Goal: Transaction & Acquisition: Purchase product/service

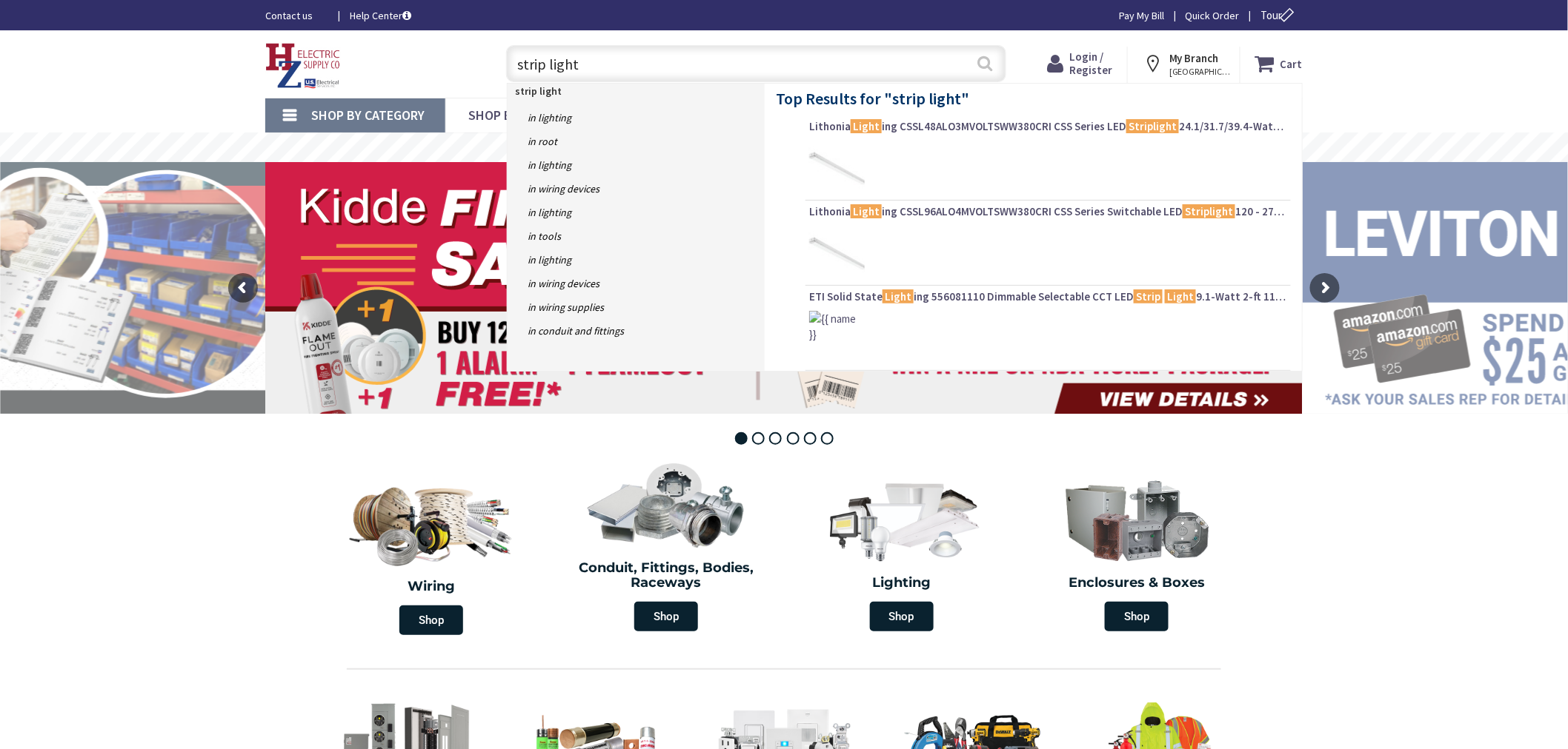
type input "strip light"
click at [986, 60] on button "Search" at bounding box center [986, 63] width 20 height 33
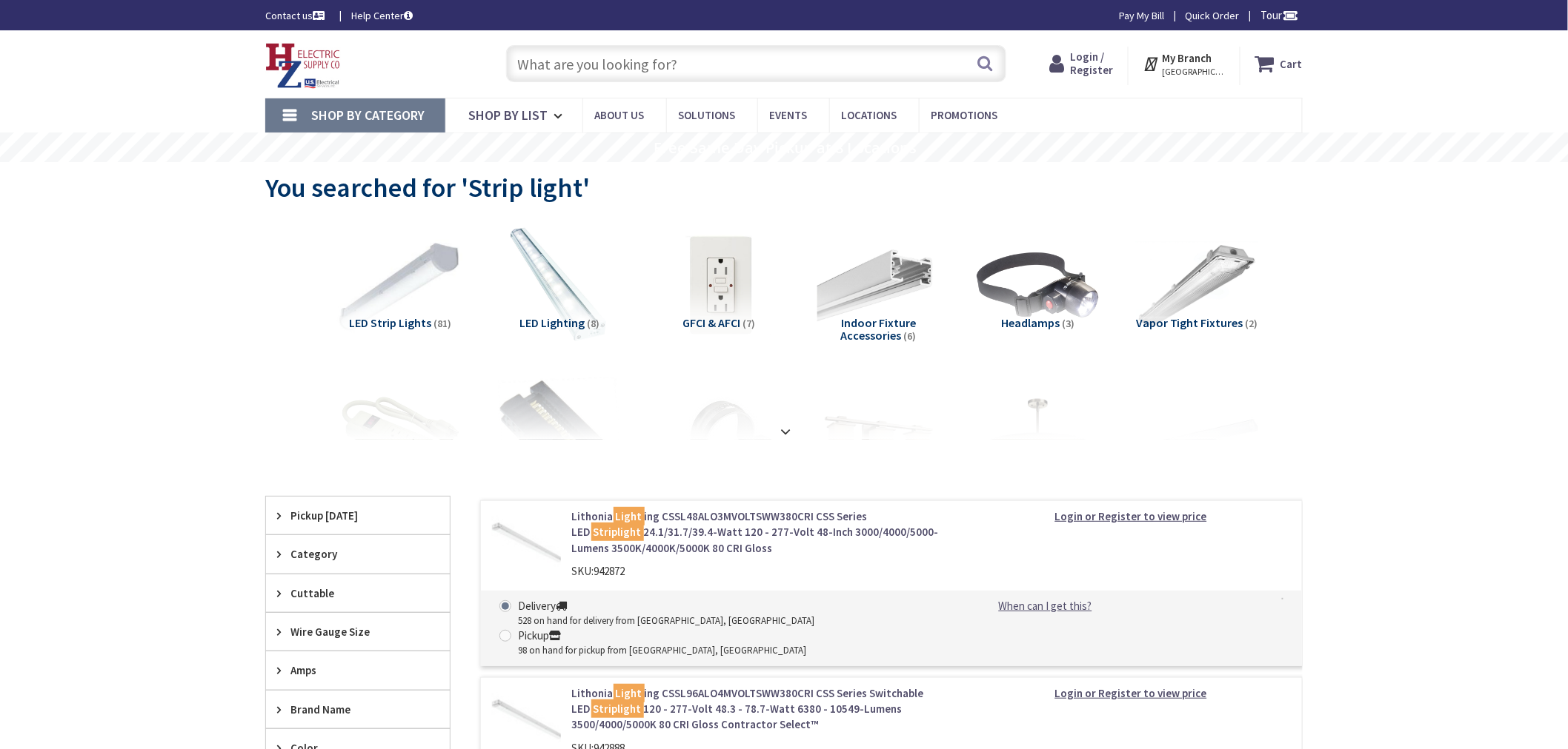
click at [436, 254] on img at bounding box center [400, 285] width 134 height 134
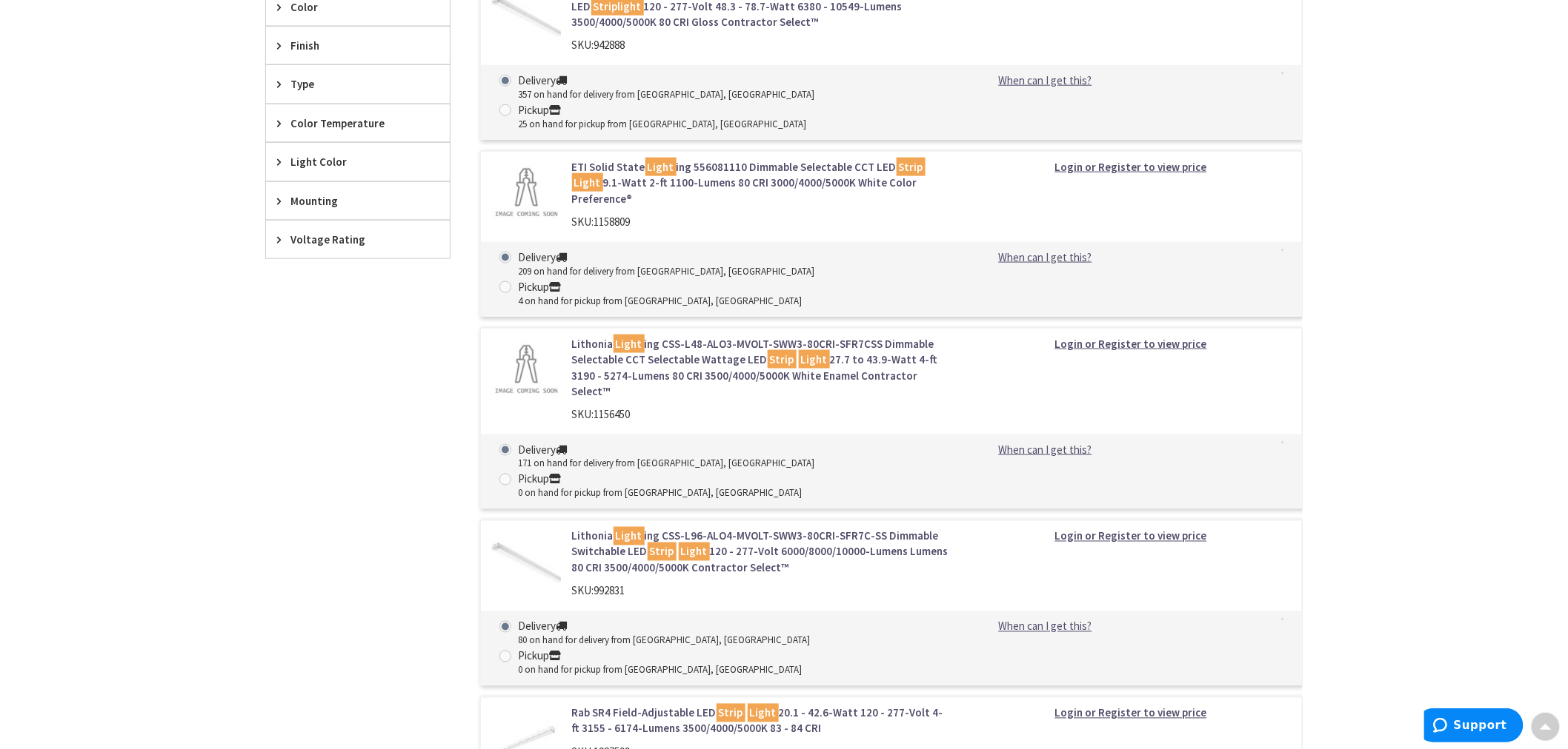
scroll to position [798, 0]
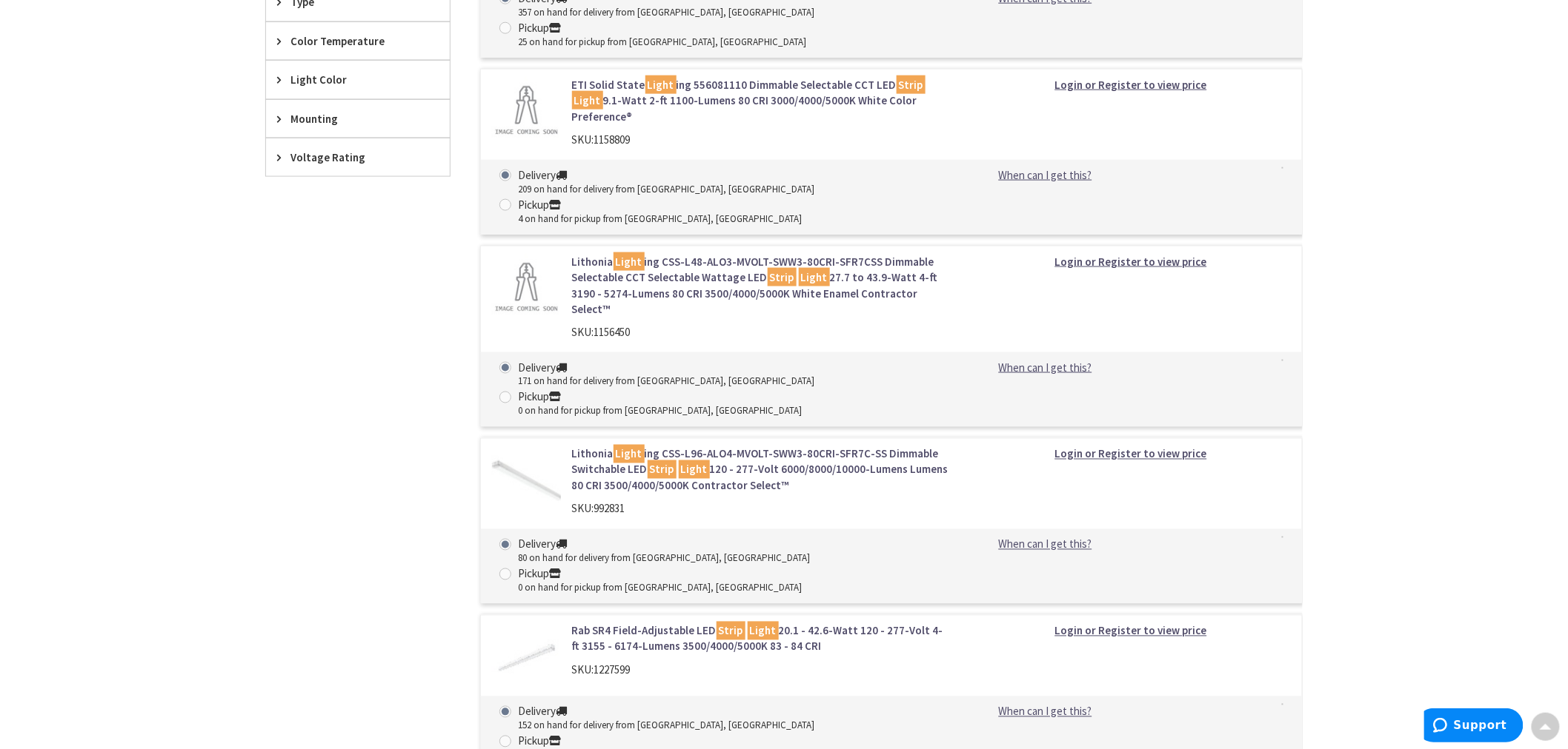
click at [728, 622] on mark "Strip" at bounding box center [731, 631] width 29 height 19
click at [688, 624] on link "Rab SR4 Field-Adjustable LED Strip Light 20.1 - 42.6-Watt 120 - 277-Volt 4-ft 3…" at bounding box center [760, 640] width 377 height 32
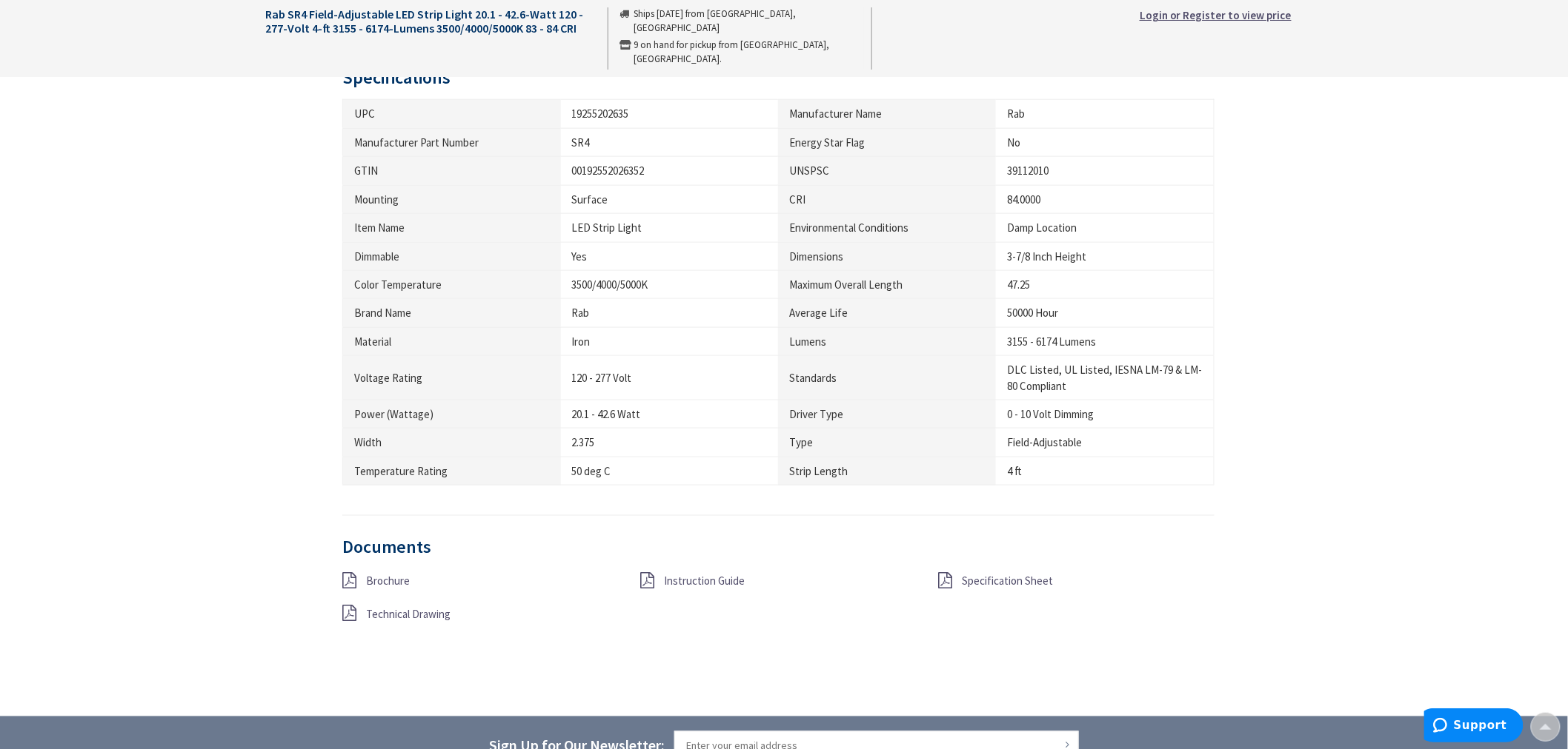
scroll to position [740, 0]
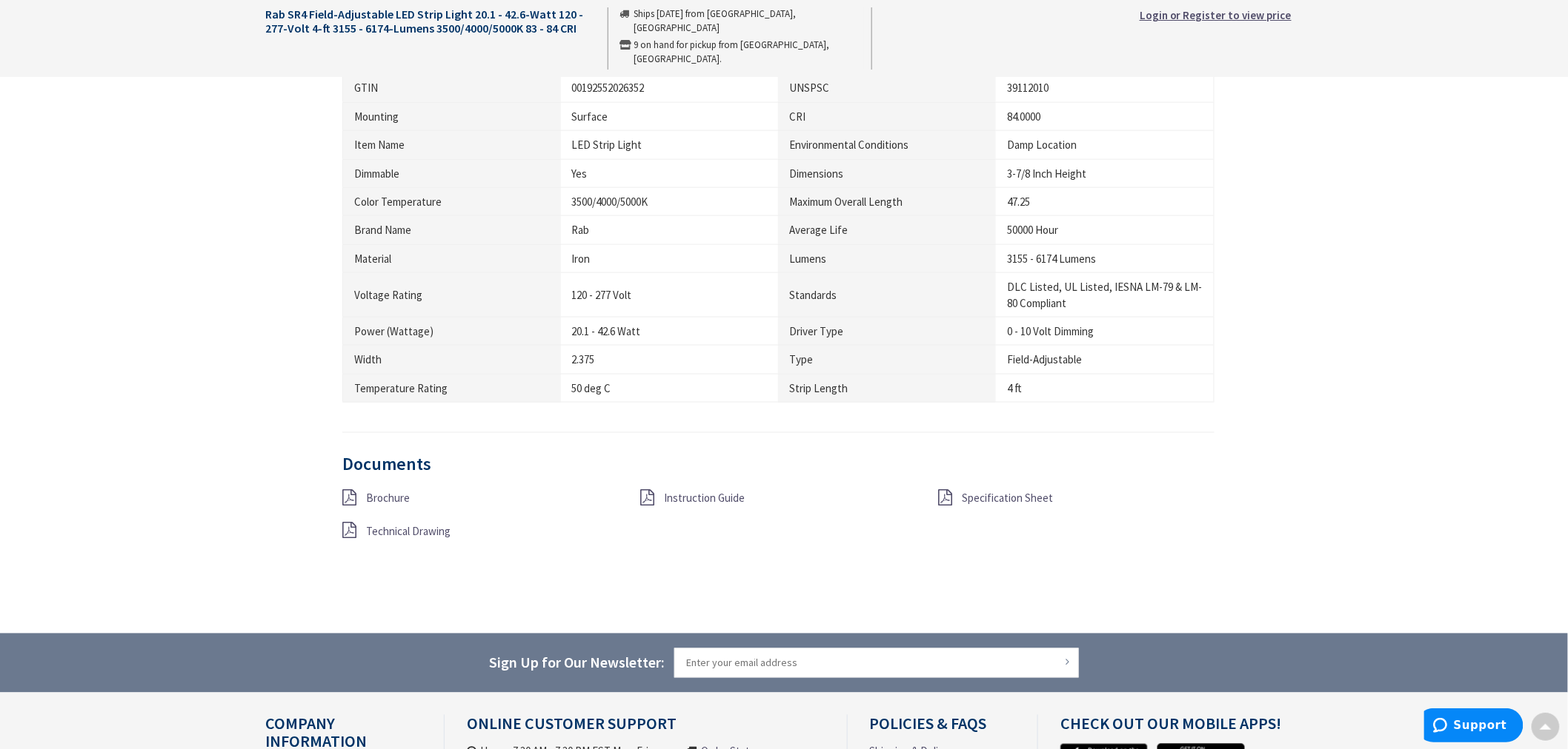
drag, startPoint x: 941, startPoint y: 499, endPoint x: 930, endPoint y: 499, distance: 11.0
click at [941, 499] on icon at bounding box center [946, 498] width 14 height 17
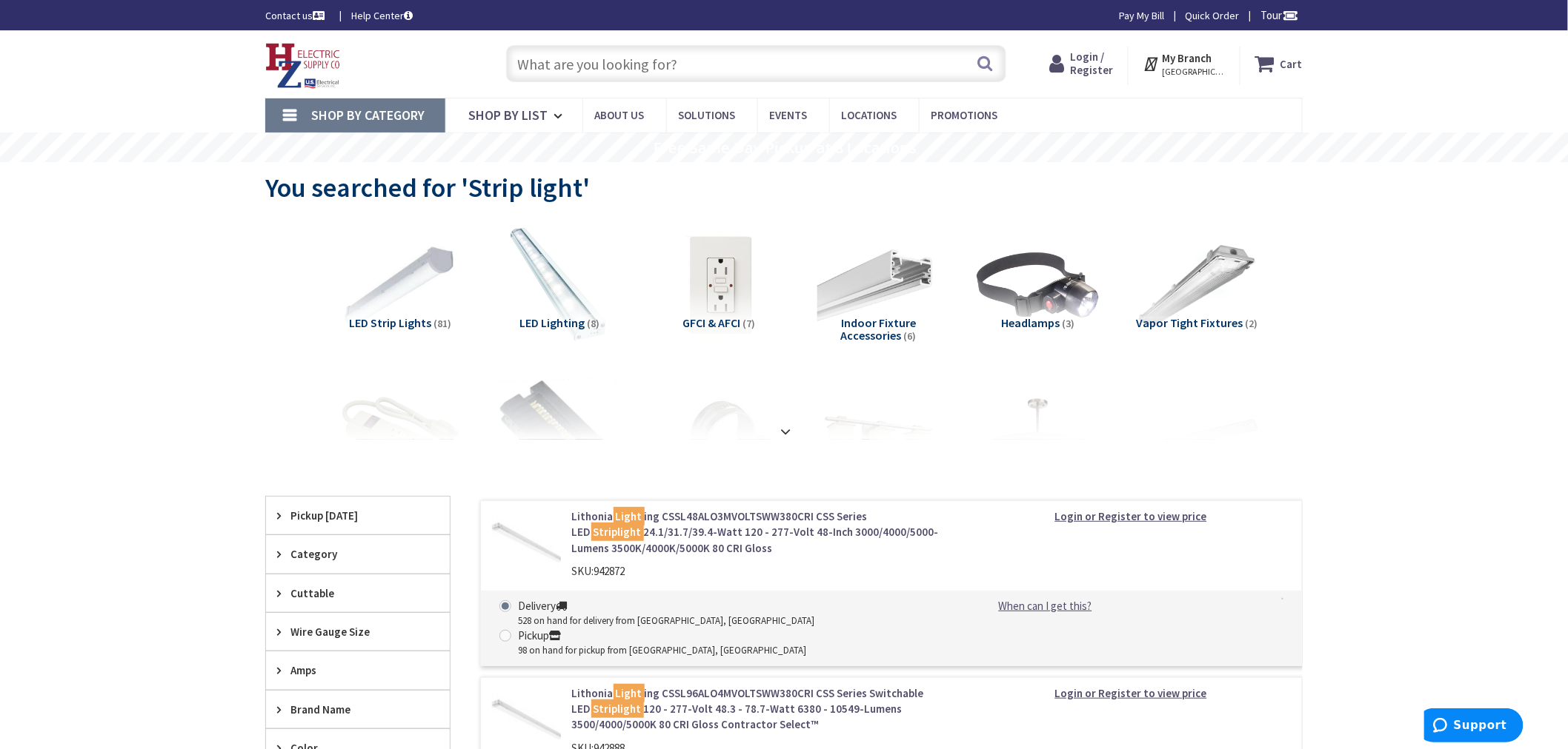
click at [656, 62] on input "text" at bounding box center [756, 63] width 500 height 37
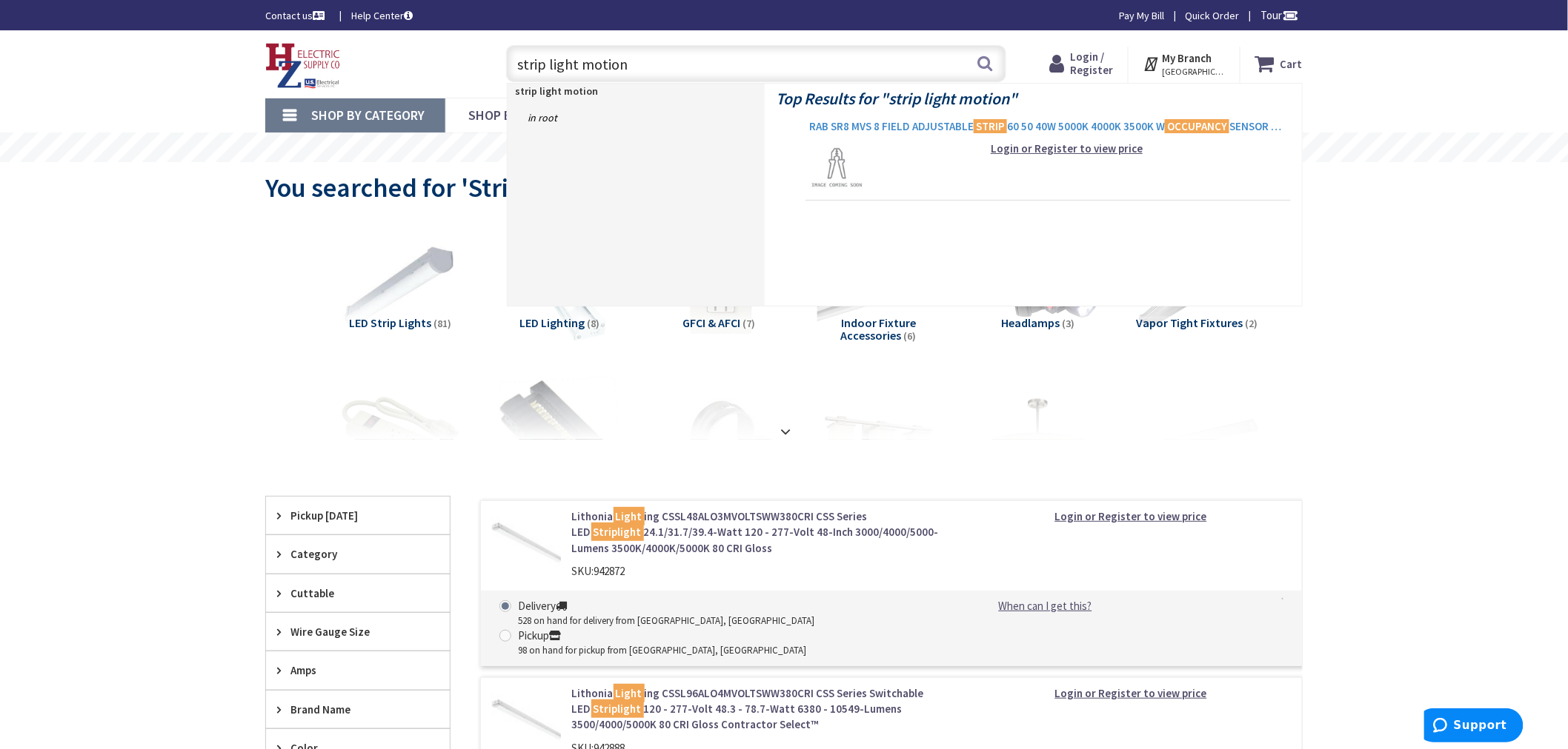
type input "strip light motion"
click at [1028, 122] on span "RAB SR8 MVS 8 FIELD ADJUSTABLE STRIP 60 50 40W 5000K 4000K 3500K W OCCUPANCY SE…" at bounding box center [1047, 126] width 478 height 15
click at [1045, 119] on span "RAB SR8 MVS 8 FIELD ADJUSTABLE STRIP 60 50 40W 5000K 4000K 3500K W OCCUPANCY SE…" at bounding box center [1047, 126] width 478 height 15
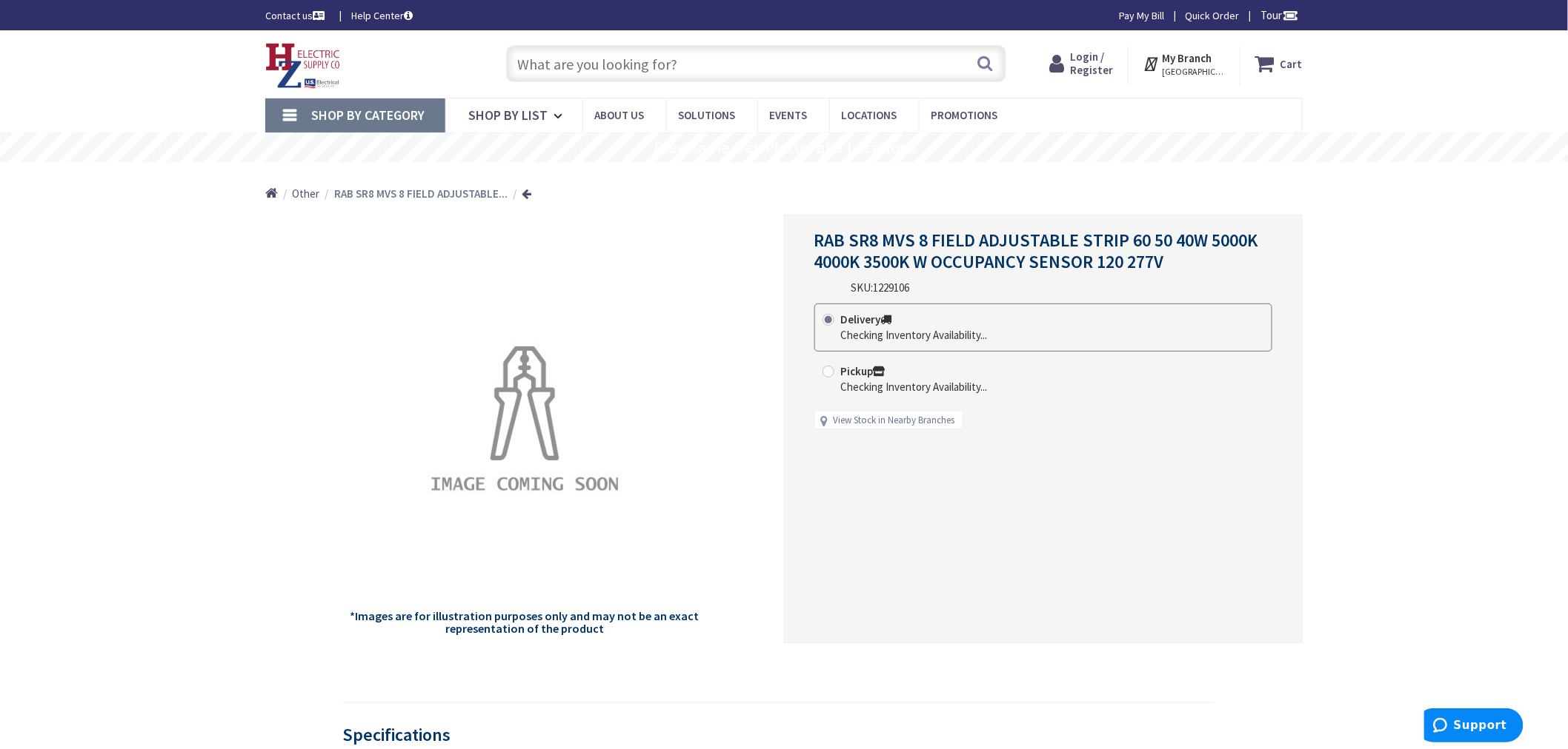
click at [900, 289] on span "1229106" at bounding box center [891, 287] width 36 height 14
click at [937, 282] on div "RAB SR8 MVS 8 FIELD ADJUSTABLE STRIP 60 50 40W 5000K 4000K 3500K W OCCUPANCY SE…" at bounding box center [1042, 263] width 458 height 65
drag, startPoint x: 915, startPoint y: 291, endPoint x: 875, endPoint y: 291, distance: 40.0
click at [875, 291] on div "RAB SR8 MVS 8 FIELD ADJUSTABLE STRIP 60 50 40W 5000K 4000K 3500K W OCCUPANCY SE…" at bounding box center [1042, 263] width 458 height 65
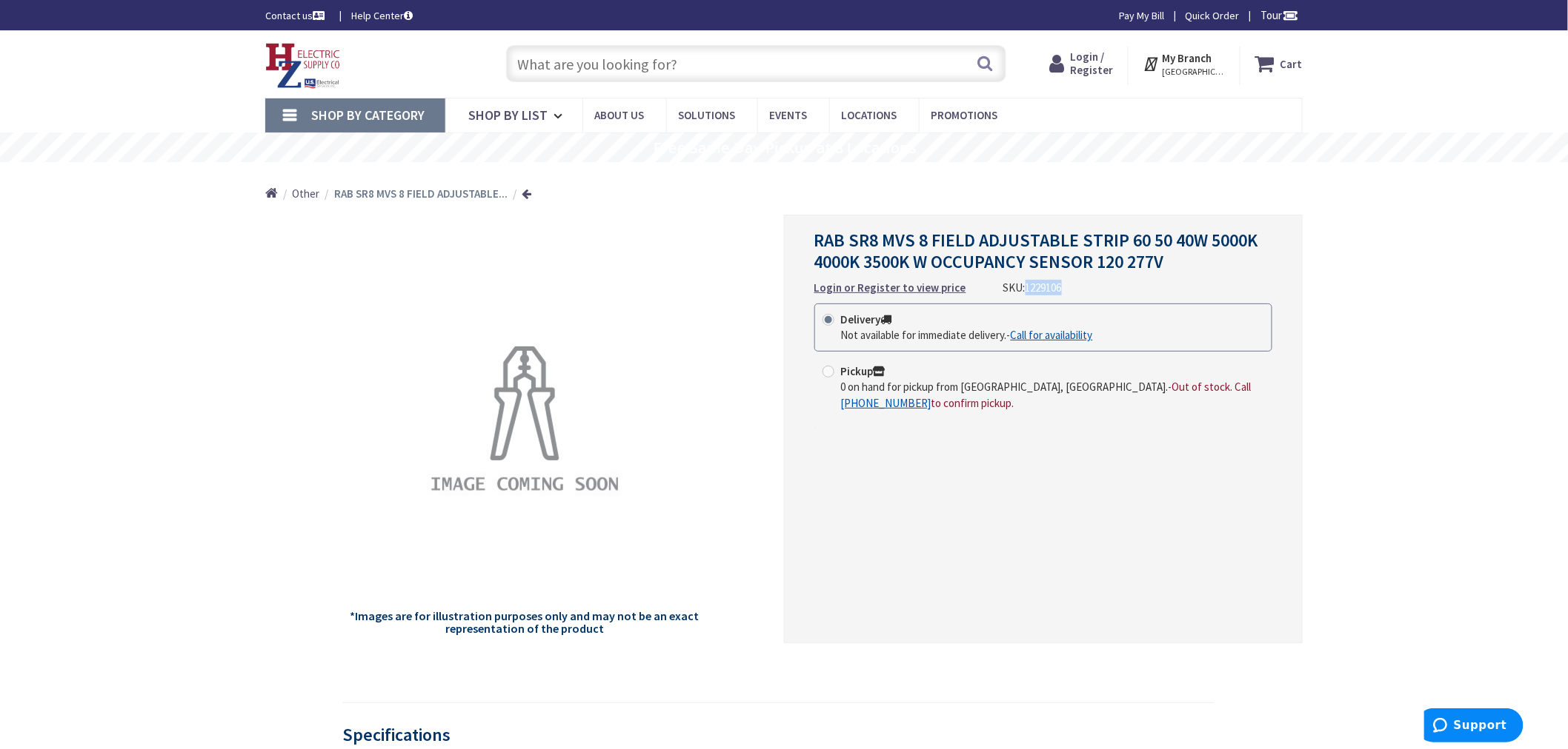
copy span "1229106"
